Goal: Task Accomplishment & Management: Use online tool/utility

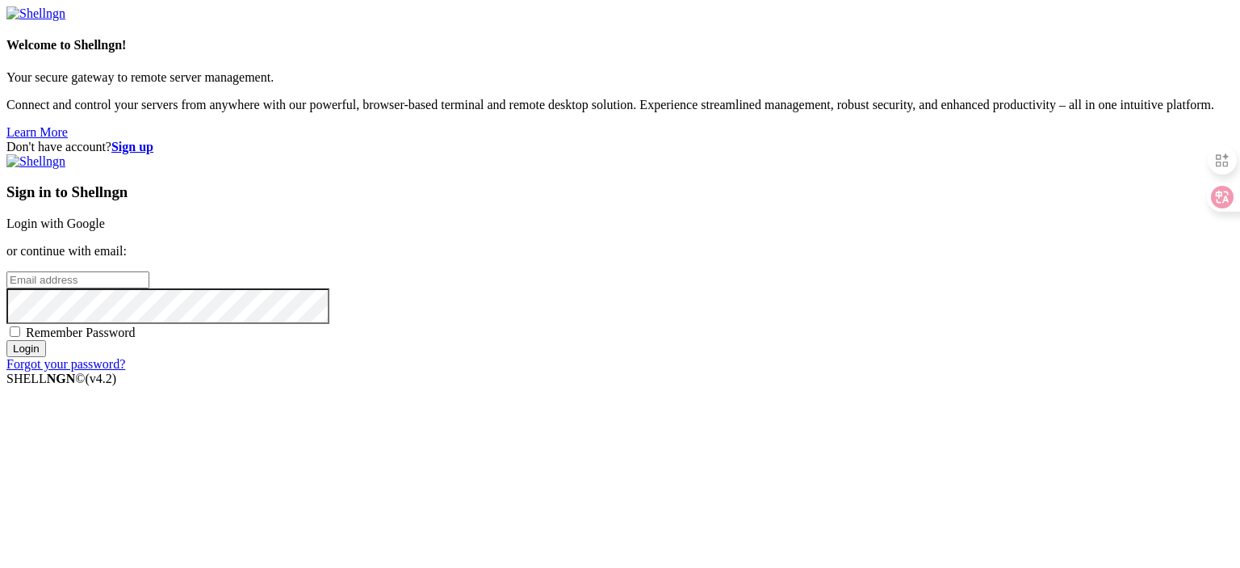
click at [105, 216] on link "Login with Google" at bounding box center [55, 223] width 98 height 14
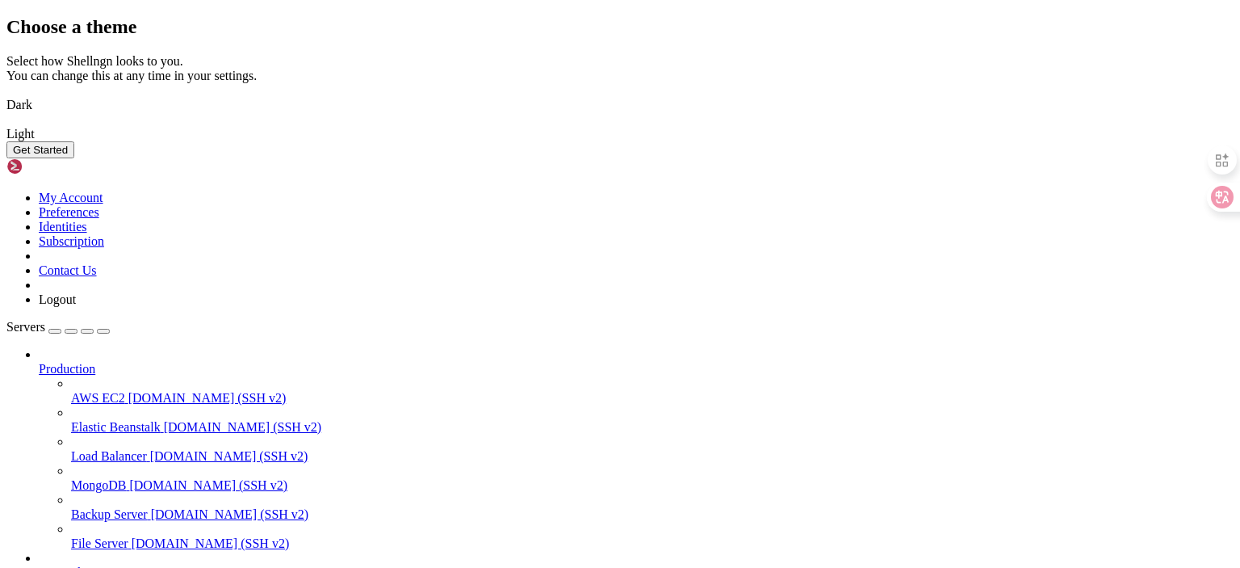
click at [74, 158] on button "Get Started" at bounding box center [40, 149] width 68 height 17
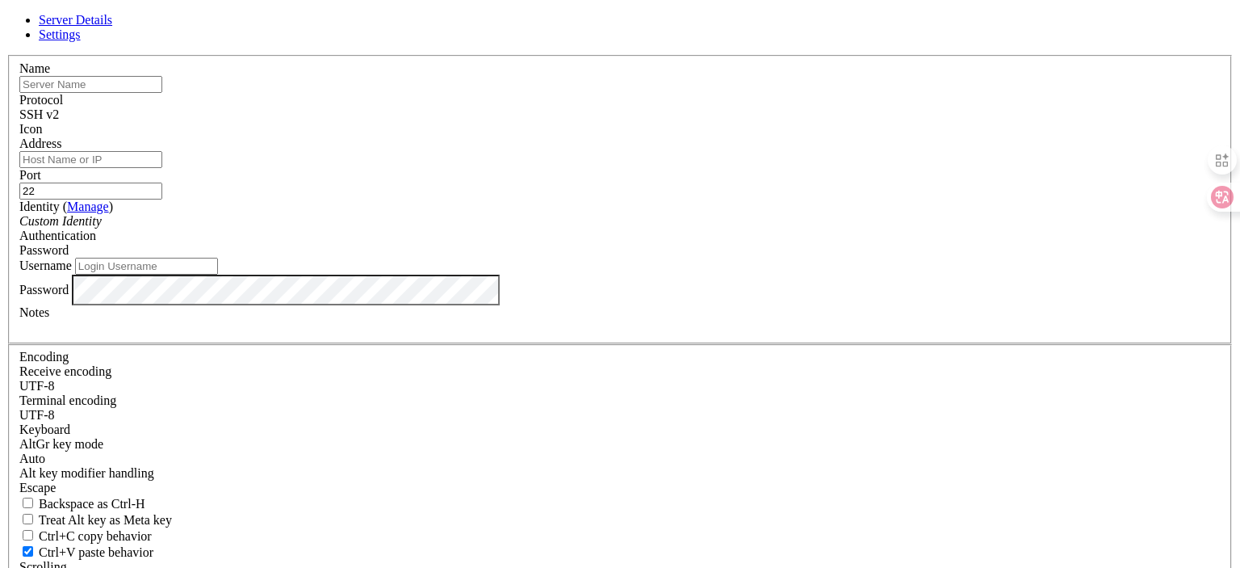
paste input "[TECHNICAL_ID]"
type input "[TECHNICAL_ID]"
click at [162, 168] on input "Address" at bounding box center [90, 159] width 143 height 17
paste input "[TECHNICAL_ID]"
type input "[TECHNICAL_ID]"
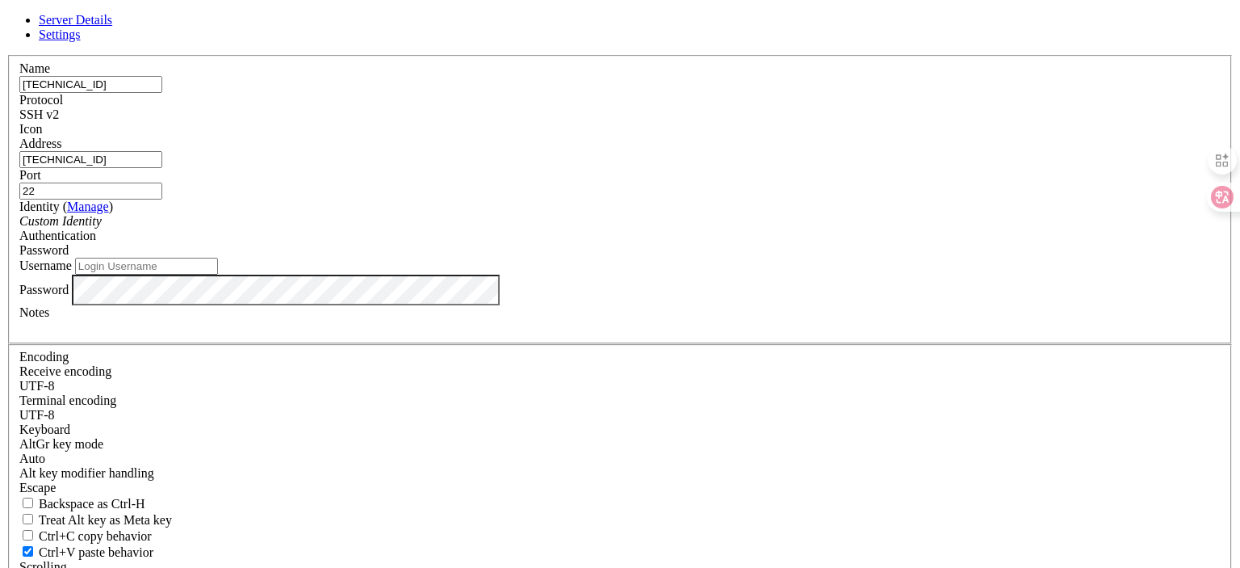
click at [218, 275] on input "Username" at bounding box center [146, 266] width 143 height 17
paste input "root"
type input "root"
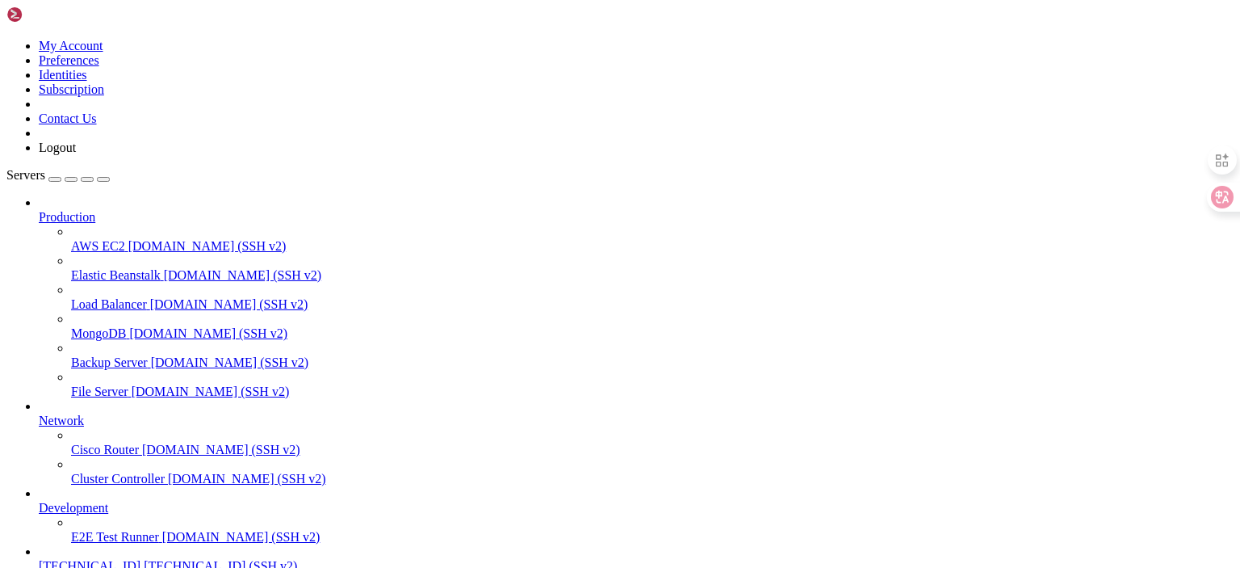
scroll to position [83, 0]
click at [92, 559] on span "[TECHNICAL_ID]" at bounding box center [90, 566] width 102 height 14
click at [93, 559] on span "[TECHNICAL_ID]" at bounding box center [90, 566] width 102 height 14
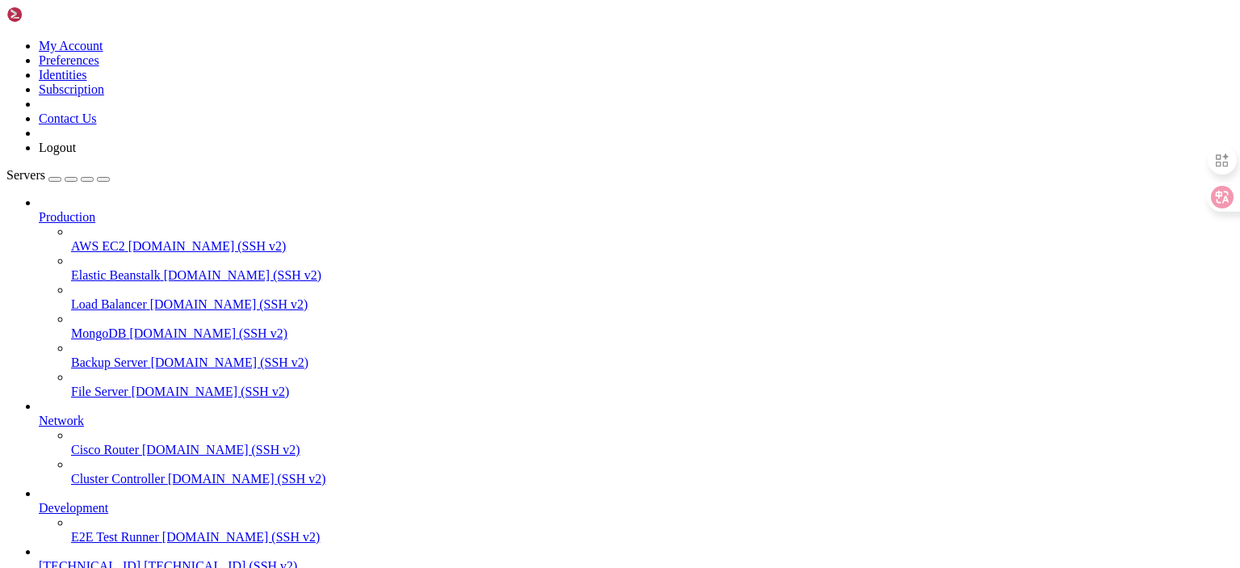
drag, startPoint x: 338, startPoint y: 57, endPoint x: 243, endPoint y: 56, distance: 95.3
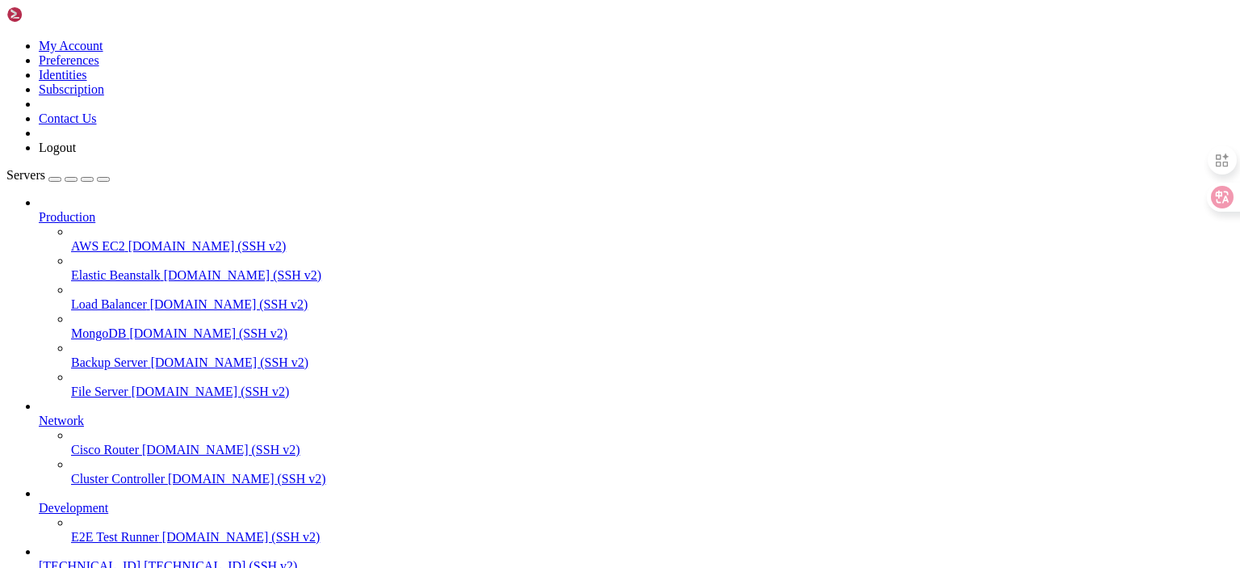
type input "/usr/local/yu-long"
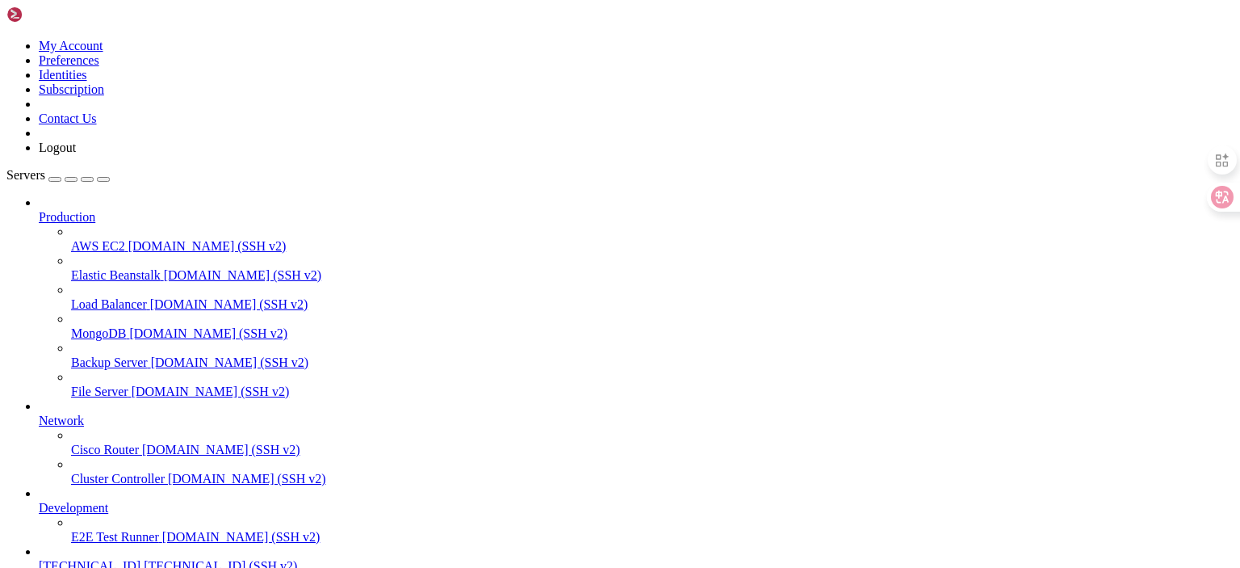
click at [53, 559] on span "[TECHNICAL_ID]" at bounding box center [90, 566] width 102 height 14
click at [54, 559] on span "[TECHNICAL_ID]" at bounding box center [90, 566] width 102 height 14
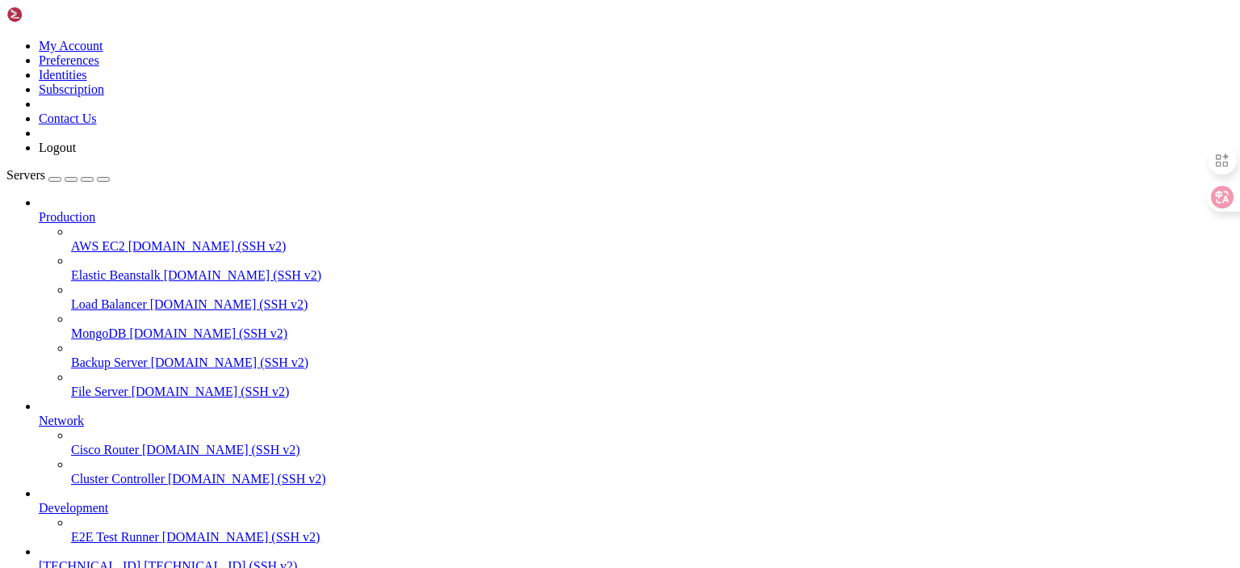
type input "/usr/local/yu-long"
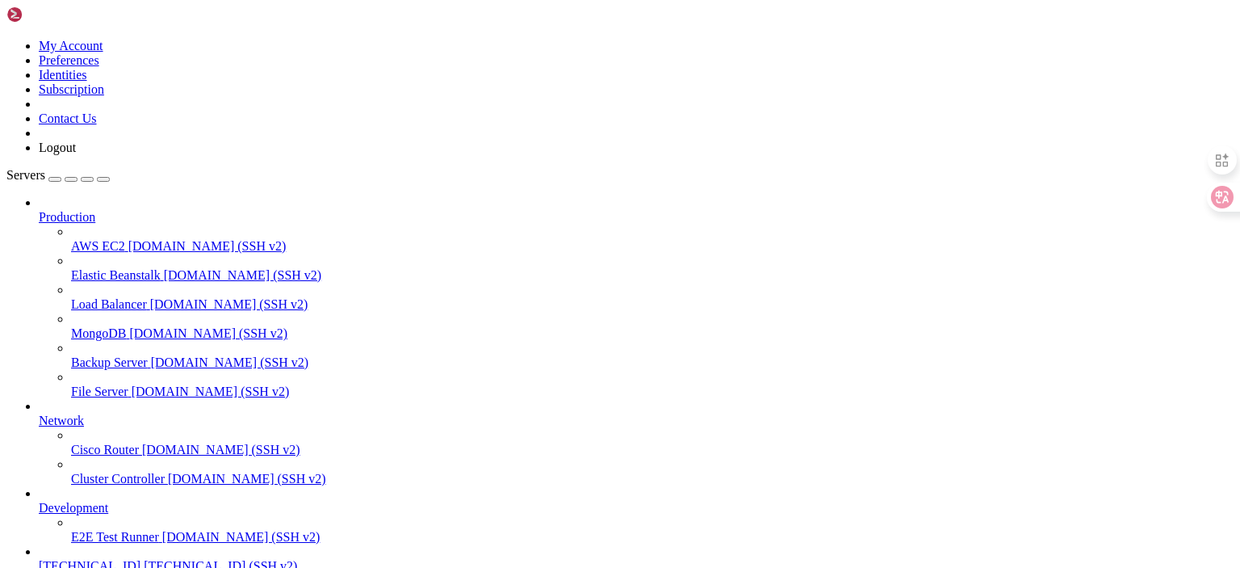
drag, startPoint x: 303, startPoint y: 295, endPoint x: 326, endPoint y: 293, distance: 23.5
drag, startPoint x: 403, startPoint y: 307, endPoint x: 432, endPoint y: 304, distance: 29.2
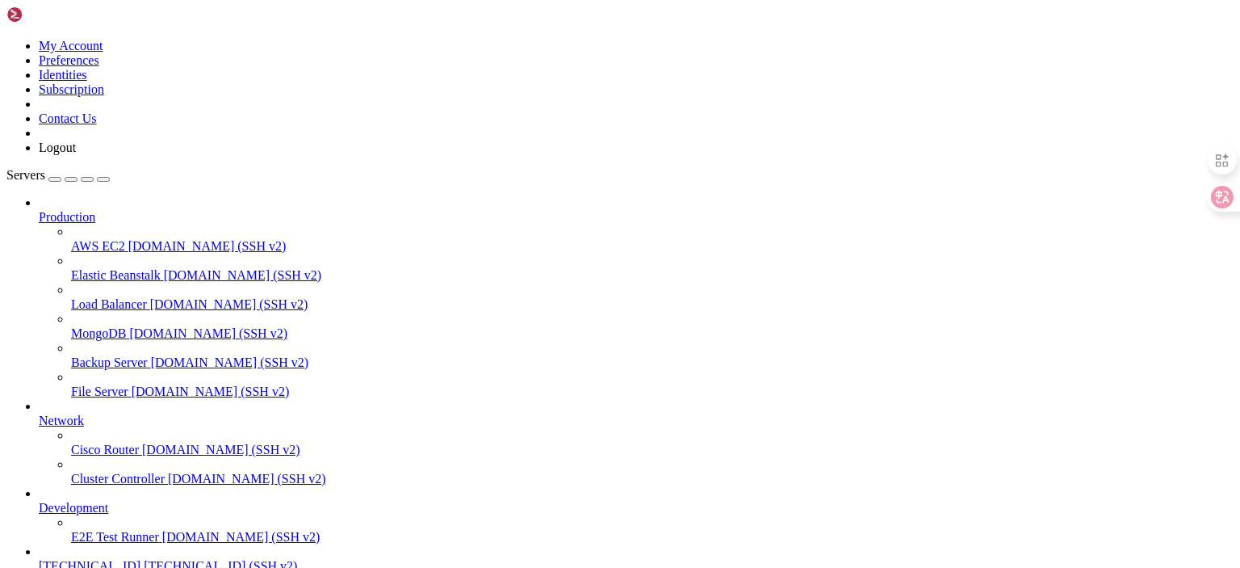
click at [39, 210] on icon at bounding box center [39, 210] width 0 height 0
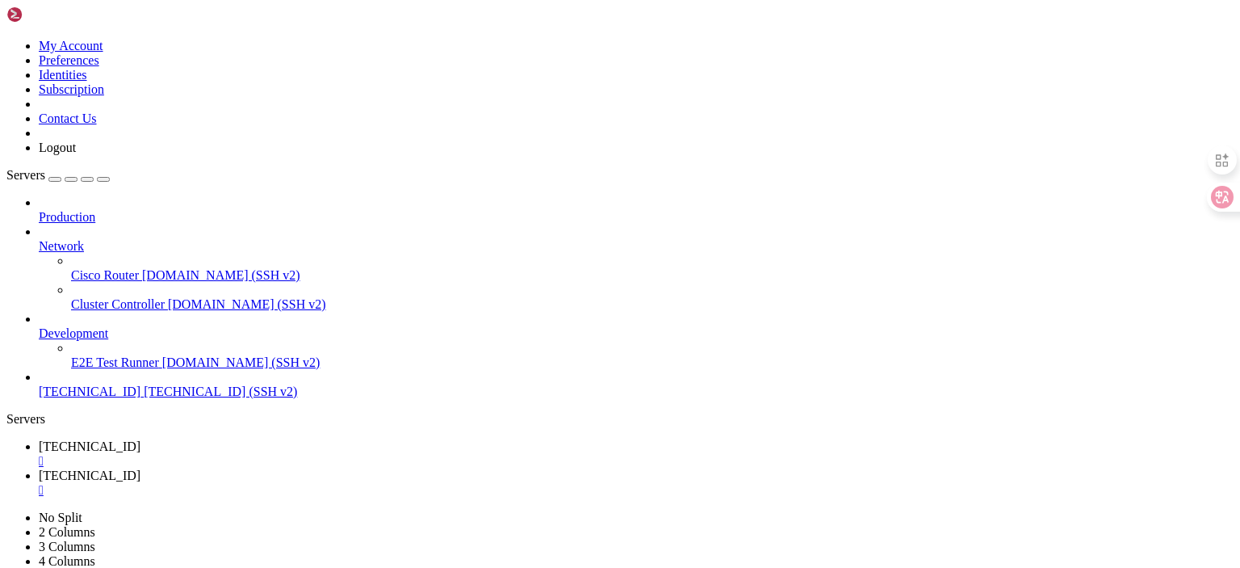
click at [39, 239] on icon at bounding box center [39, 239] width 0 height 0
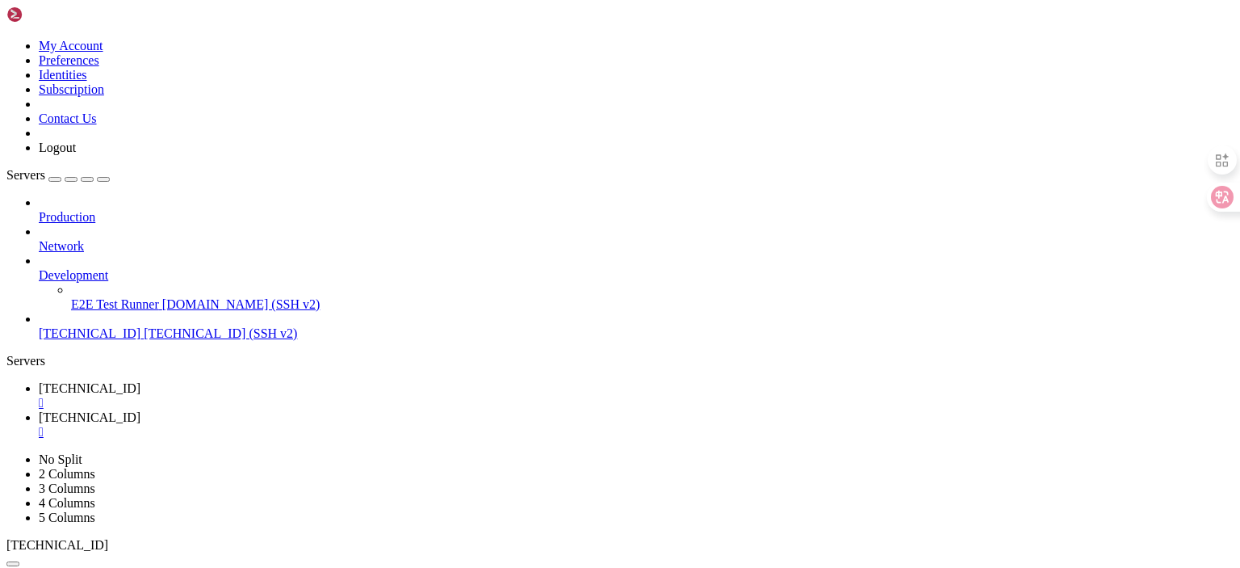
click at [39, 268] on icon at bounding box center [39, 268] width 0 height 0
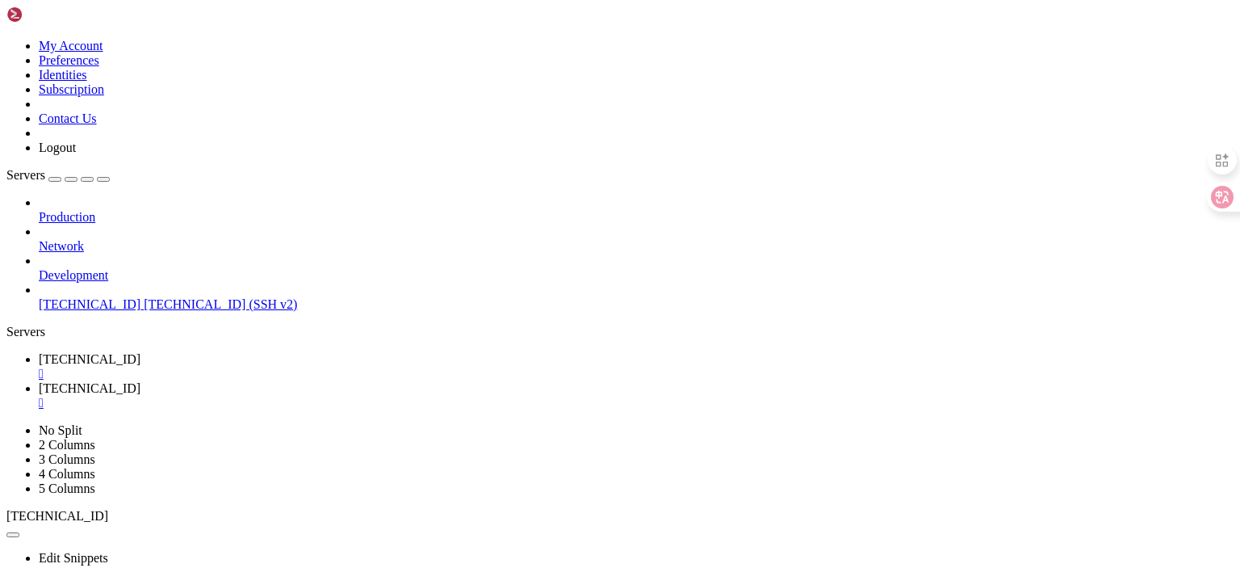
drag, startPoint x: 390, startPoint y: 57, endPoint x: 202, endPoint y: 47, distance: 188.4
drag, startPoint x: 498, startPoint y: 365, endPoint x: 536, endPoint y: 330, distance: 51.4
